Goal: Information Seeking & Learning: Learn about a topic

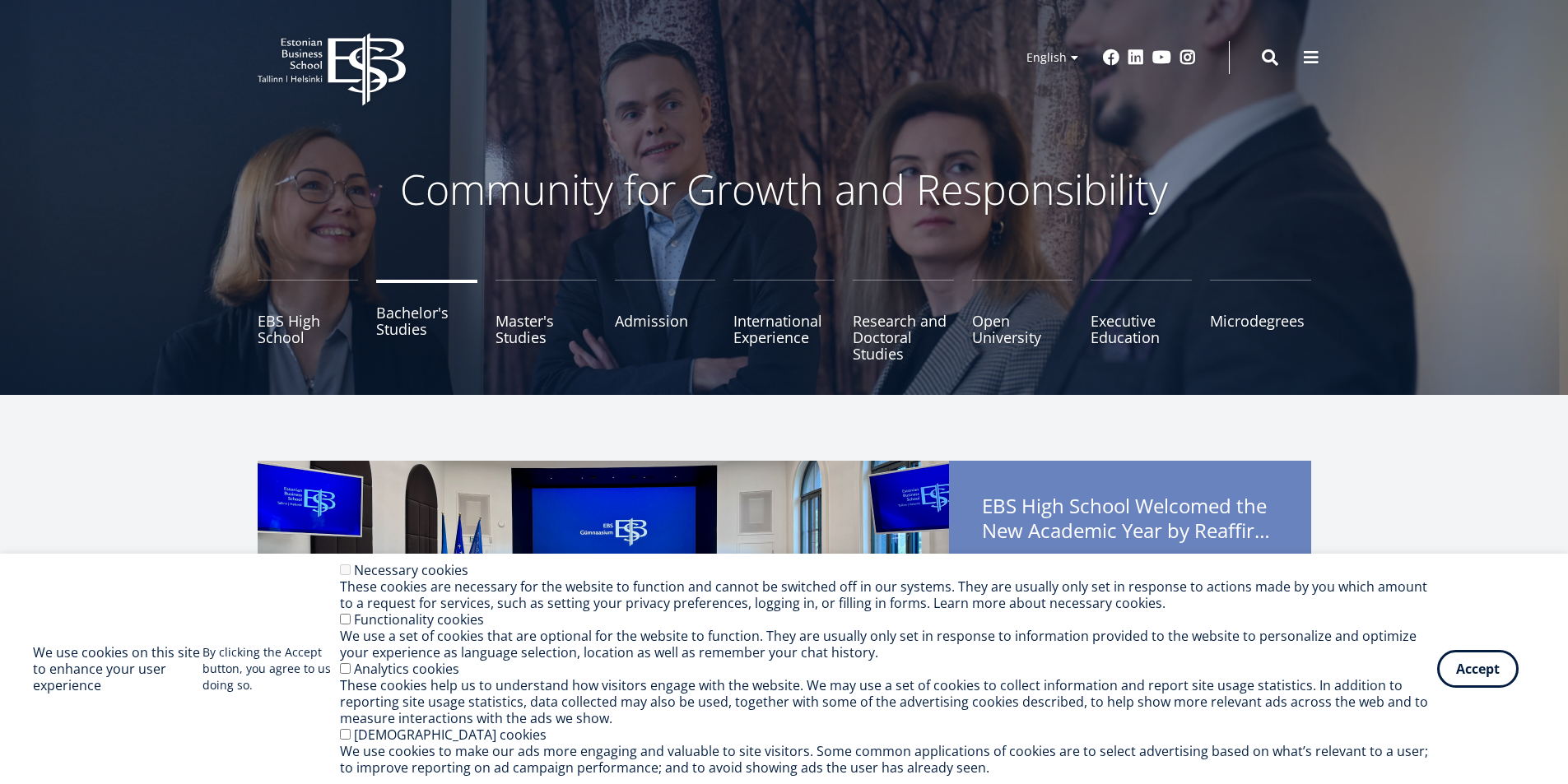
click at [382, 320] on link "Bachelor's Studies" at bounding box center [427, 321] width 101 height 82
click at [1481, 683] on button "Accept" at bounding box center [1478, 665] width 82 height 38
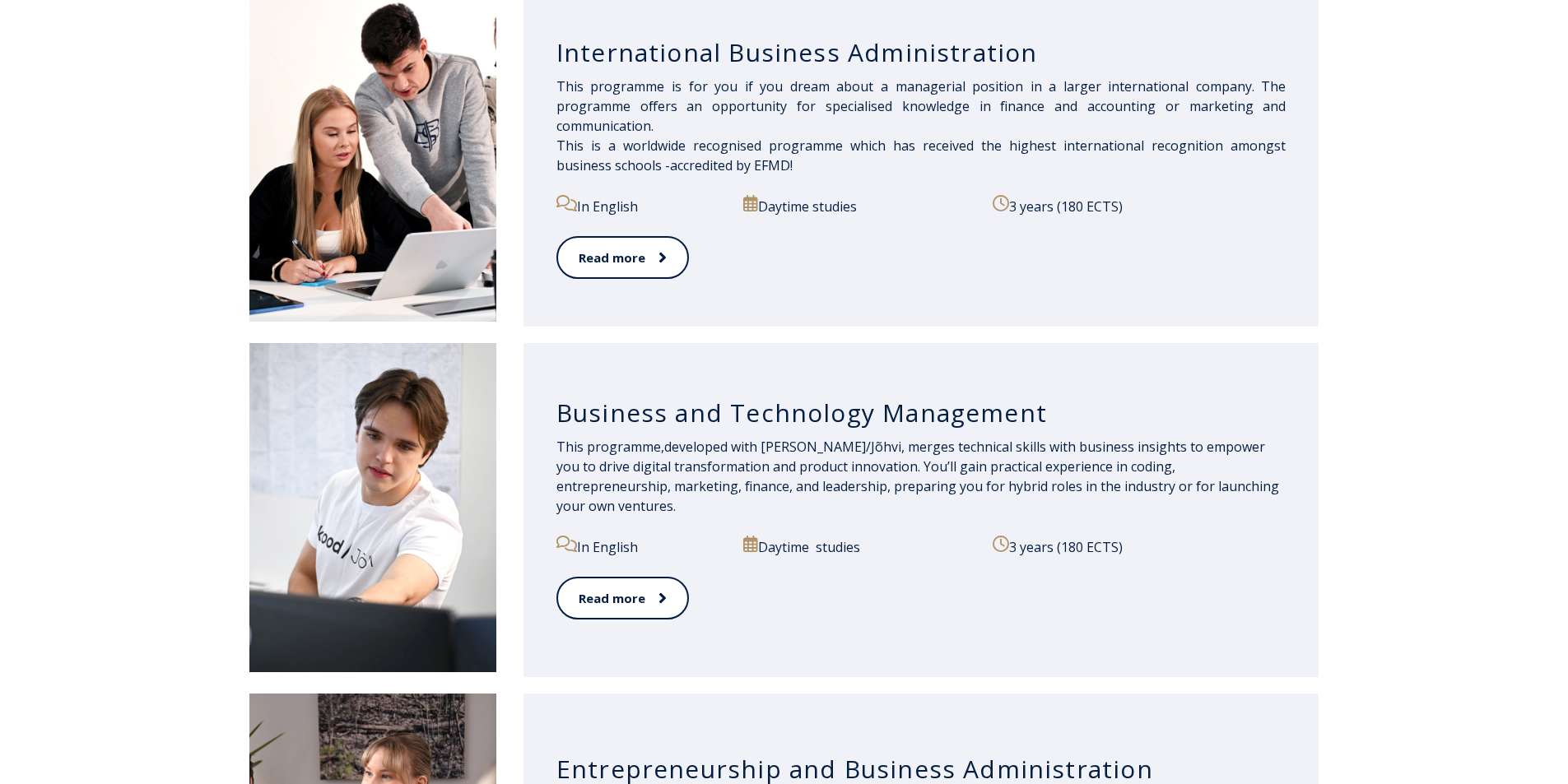
scroll to position [1186, 0]
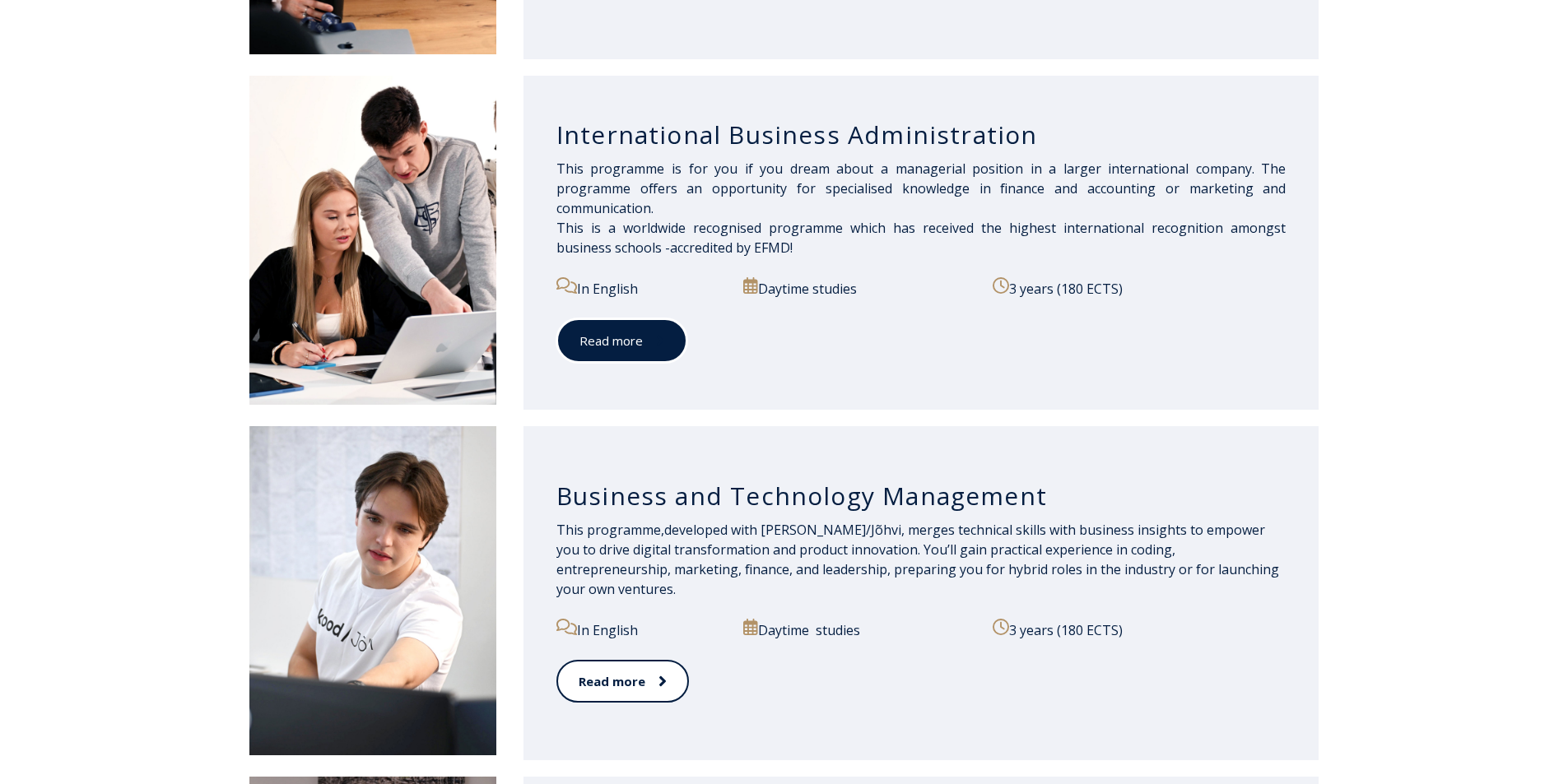
click at [626, 323] on link "Read more" at bounding box center [621, 340] width 131 height 45
